Goal: Task Accomplishment & Management: Use online tool/utility

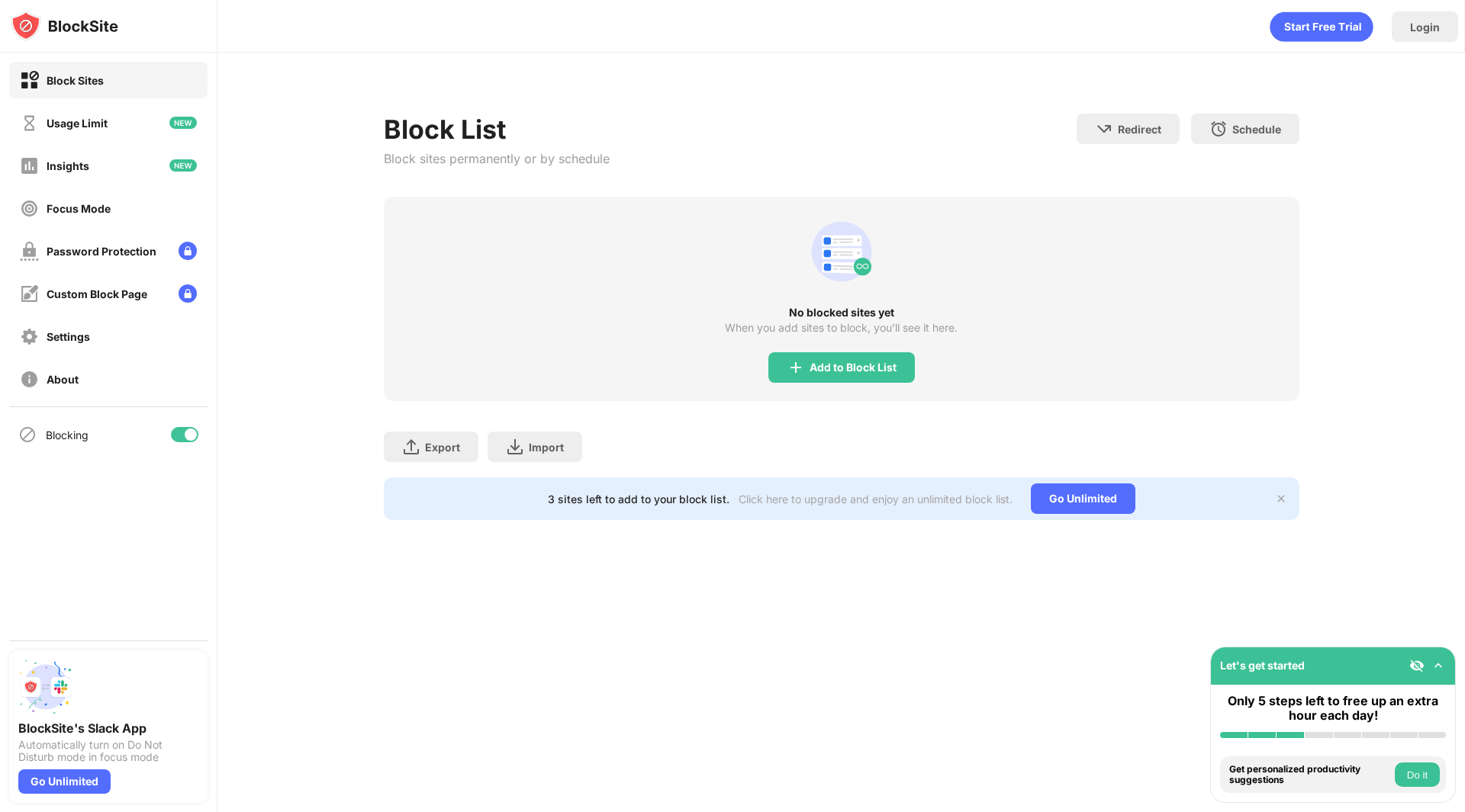
click at [1008, 315] on div "No blocked sites yet" at bounding box center [841, 313] width 915 height 13
drag, startPoint x: 586, startPoint y: 272, endPoint x: 711, endPoint y: 586, distance: 338.0
click at [652, 442] on div "Block List Block sites permanently or by schedule Redirect Choose a site to be …" at bounding box center [841, 308] width 915 height 425
drag, startPoint x: 889, startPoint y: 394, endPoint x: 889, endPoint y: 386, distance: 8.0
click at [889, 394] on div "No blocked sites yet When you add sites to block, you’ll see it here. Add to Bl…" at bounding box center [841, 299] width 915 height 205
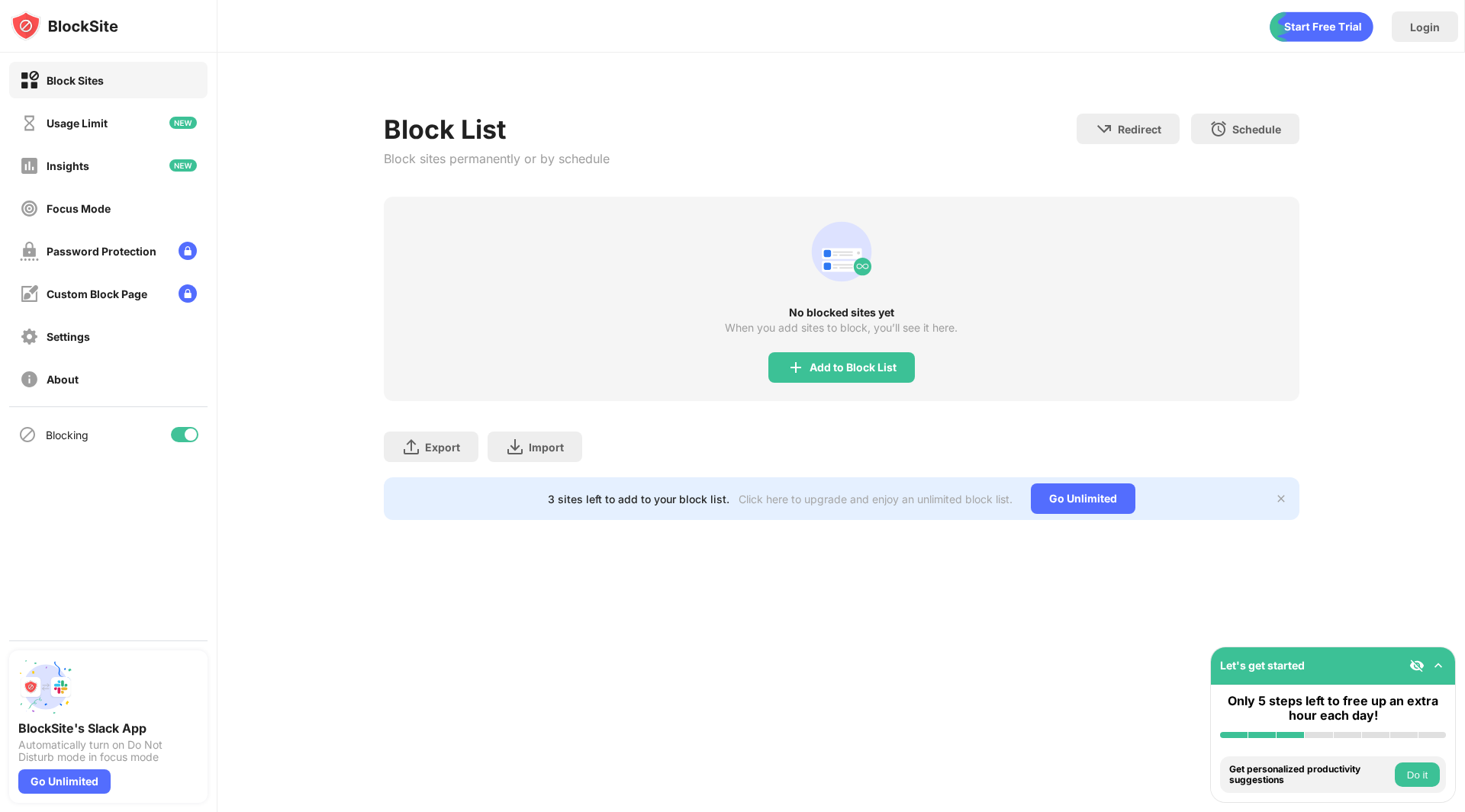
click at [887, 383] on div "No blocked sites yet When you add sites to block, you’ll see it here. Add to Bl…" at bounding box center [841, 299] width 915 height 205
click at [882, 372] on div "Add to Block List" at bounding box center [853, 368] width 87 height 13
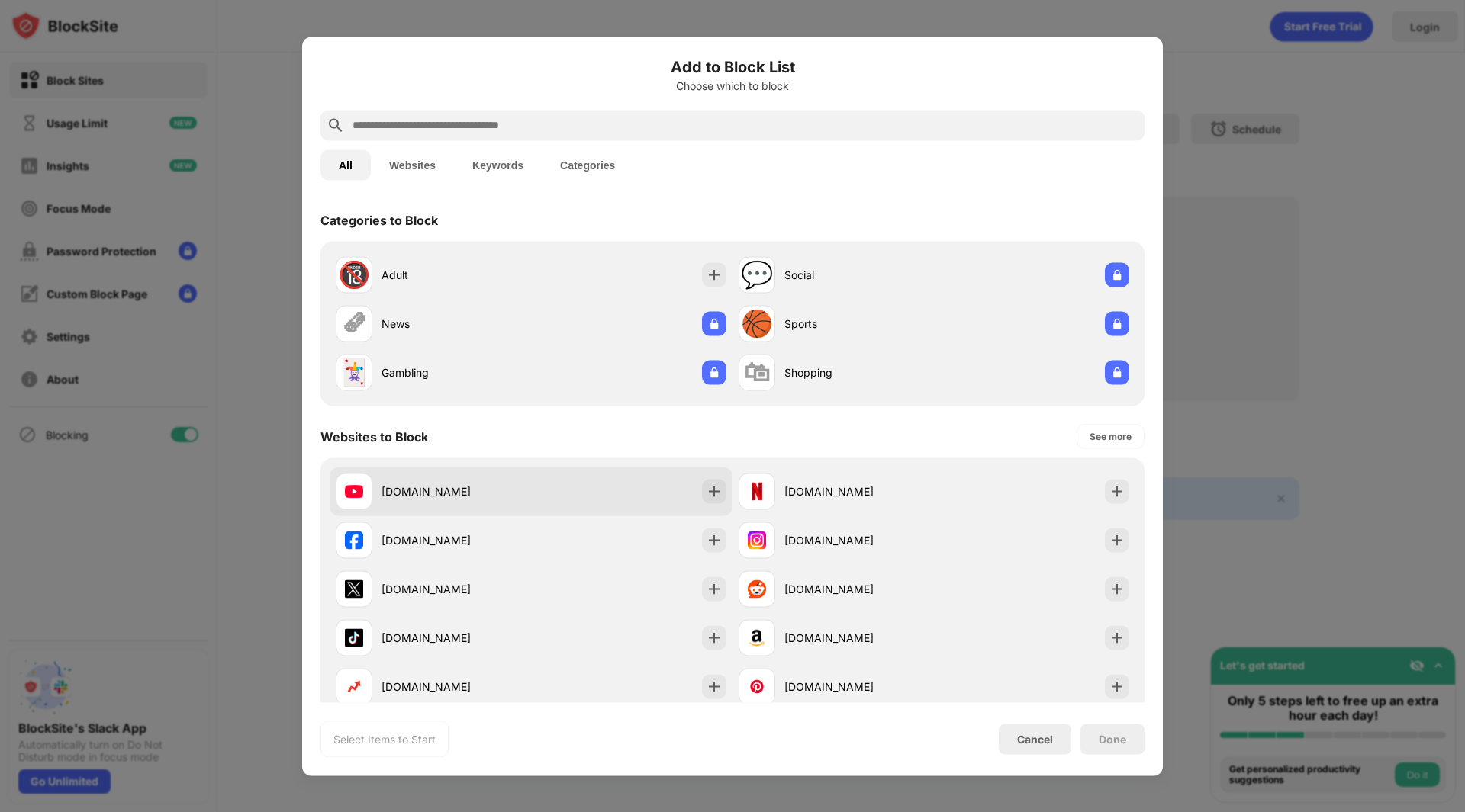
click at [569, 473] on div "[DOMAIN_NAME]" at bounding box center [531, 491] width 403 height 49
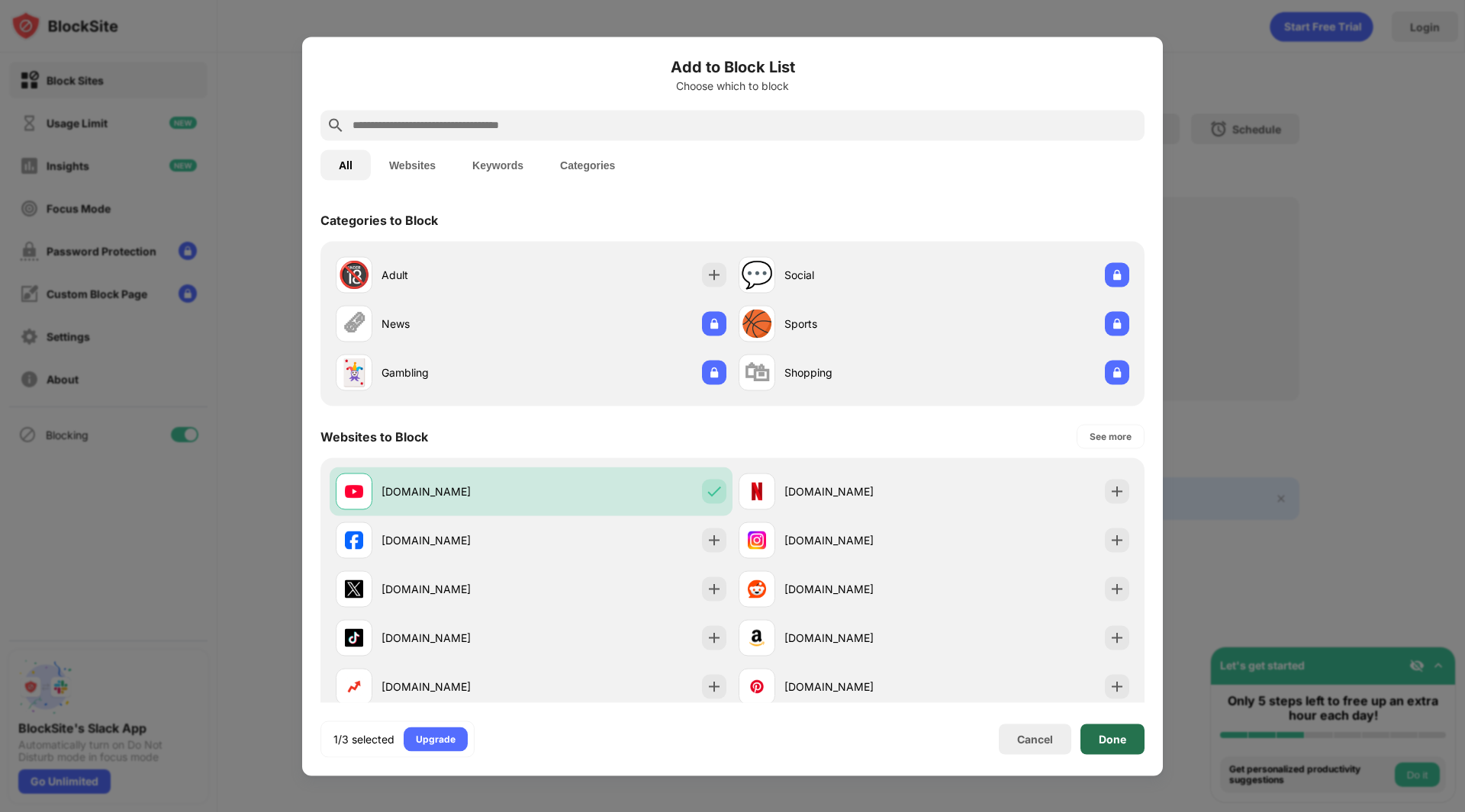
click at [1116, 734] on div "Done" at bounding box center [1112, 739] width 27 height 13
